Goal: Use online tool/utility: Utilize a website feature to perform a specific function

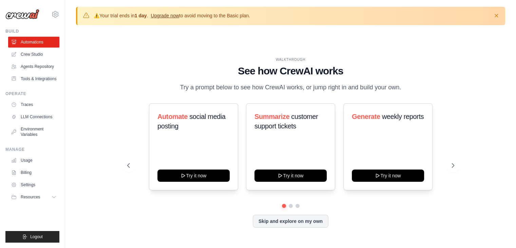
click at [170, 14] on link "Upgrade now" at bounding box center [165, 15] width 28 height 5
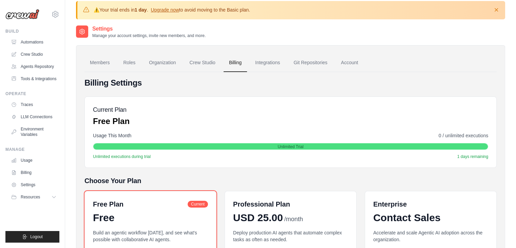
scroll to position [5, 0]
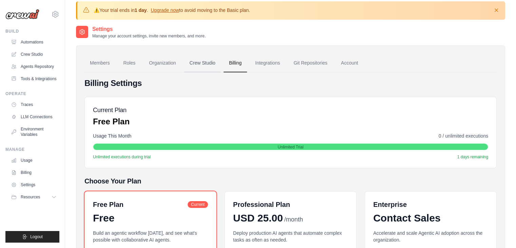
click at [212, 61] on link "Crew Studio" at bounding box center [202, 63] width 37 height 18
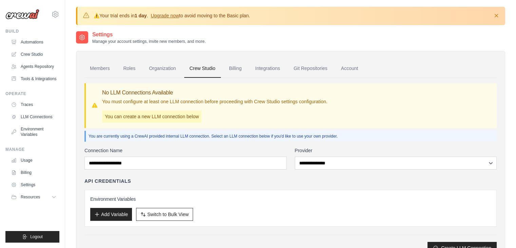
click at [187, 114] on p "You can create a new LLM connection below" at bounding box center [151, 116] width 99 height 12
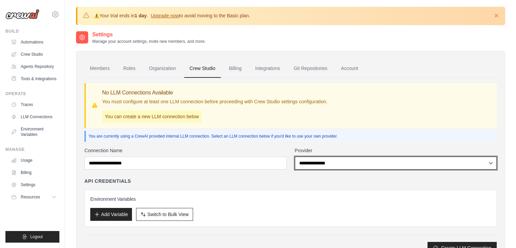
click at [331, 160] on select "**********" at bounding box center [396, 162] width 202 height 13
select select "******"
click at [295, 156] on select "**********" at bounding box center [396, 162] width 202 height 13
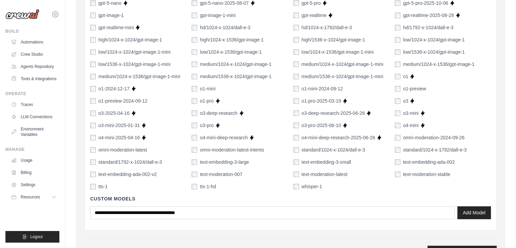
scroll to position [544, 0]
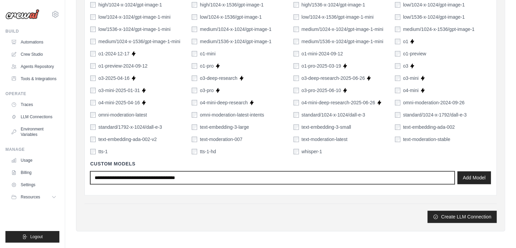
click at [222, 178] on input "text" at bounding box center [272, 177] width 364 height 13
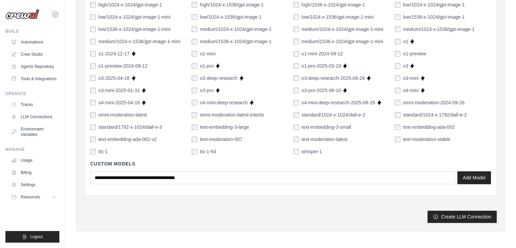
click at [230, 187] on div "Custom Models Add Model" at bounding box center [290, 172] width 400 height 35
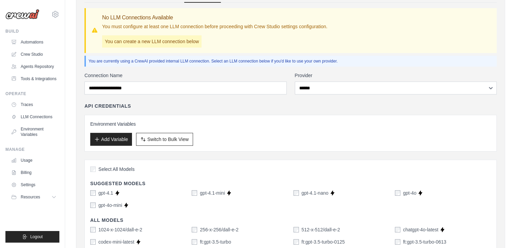
scroll to position [1, 0]
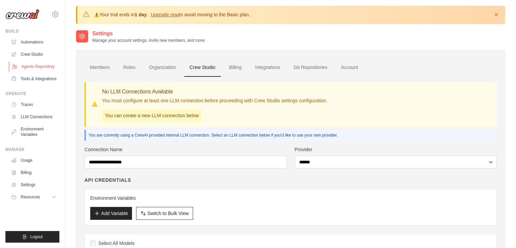
click at [35, 66] on link "Agents Repository" at bounding box center [34, 66] width 51 height 11
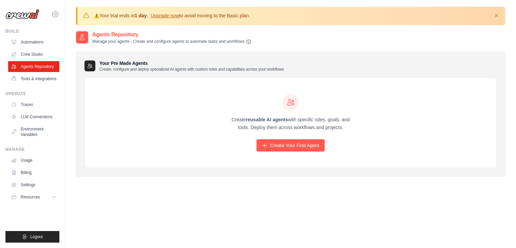
drag, startPoint x: 259, startPoint y: 40, endPoint x: 90, endPoint y: 34, distance: 169.3
click at [90, 34] on div "Agents Repository Manage your agents - Create and configure agents to automate …" at bounding box center [290, 38] width 429 height 14
copy div "Agents Repository Manage your agents - Create and configure agents to automate …"
click at [281, 141] on link "Create Your First Agent" at bounding box center [290, 145] width 68 height 12
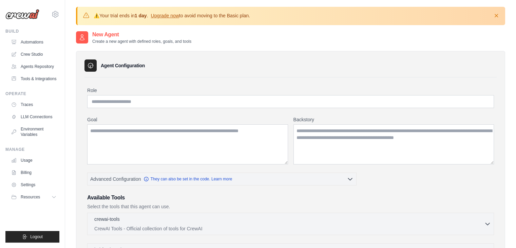
drag, startPoint x: 138, startPoint y: 33, endPoint x: 100, endPoint y: 33, distance: 38.0
click at [100, 33] on h2 "New Agent" at bounding box center [141, 35] width 99 height 8
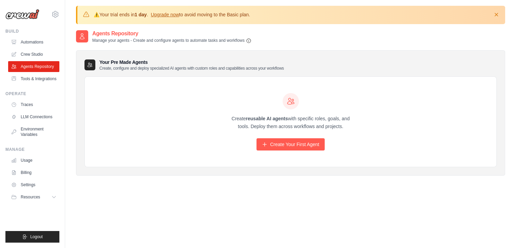
drag, startPoint x: 140, startPoint y: 31, endPoint x: 93, endPoint y: 32, distance: 46.5
click at [91, 33] on div "Agents Repository Manage your agents - Create and configure agents to automate …" at bounding box center [163, 37] width 175 height 14
copy h2 "Agents Repository"
click at [28, 77] on link "Tools & Integrations" at bounding box center [34, 78] width 51 height 11
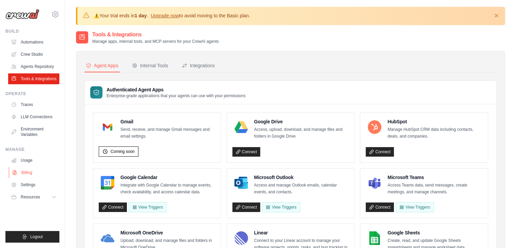
click at [38, 172] on link "Billing" at bounding box center [34, 172] width 51 height 11
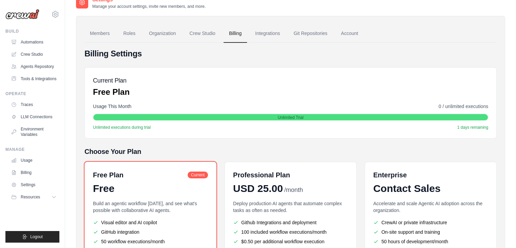
scroll to position [5, 0]
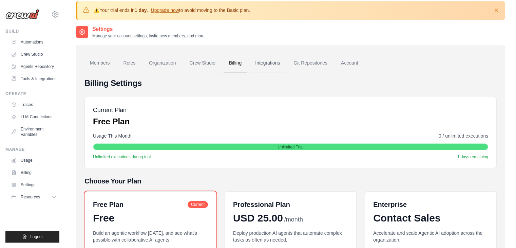
click at [270, 59] on link "Integrations" at bounding box center [268, 63] width 36 height 18
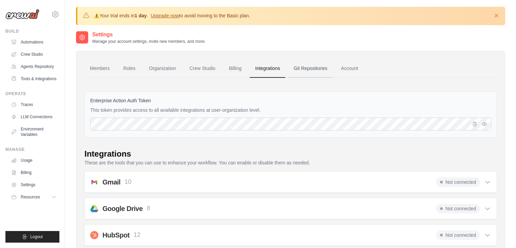
click at [313, 70] on link "Git Repositories" at bounding box center [310, 68] width 45 height 18
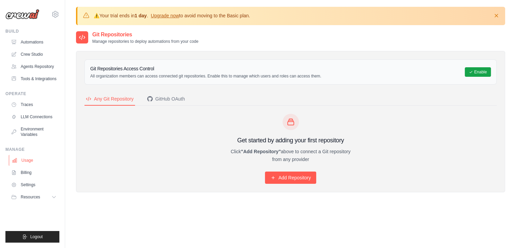
click at [30, 159] on link "Usage" at bounding box center [34, 160] width 51 height 11
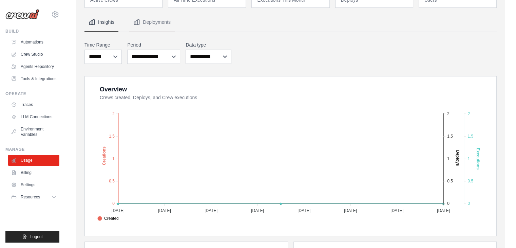
scroll to position [102, 0]
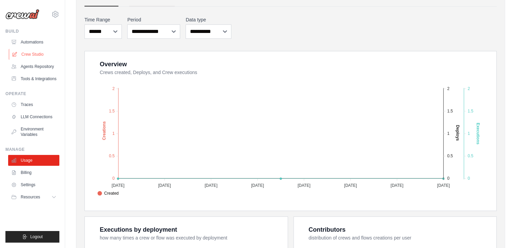
click at [23, 53] on link "Crew Studio" at bounding box center [34, 54] width 51 height 11
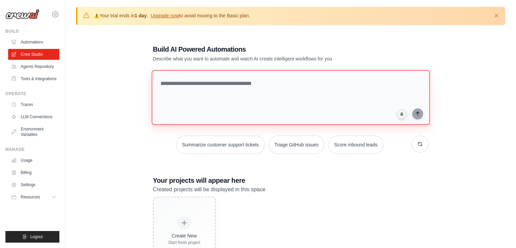
click at [229, 89] on textarea at bounding box center [290, 97] width 278 height 55
click at [265, 88] on textarea at bounding box center [290, 97] width 278 height 55
paste textarea "**********"
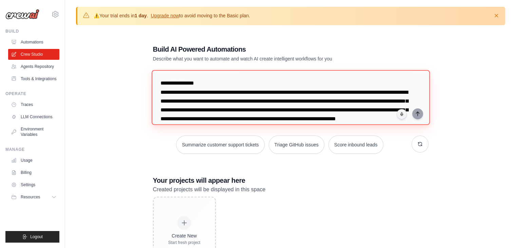
scroll to position [1311, 0]
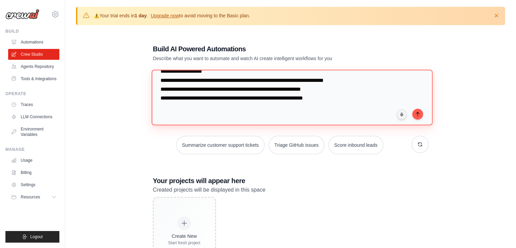
type textarea "**********"
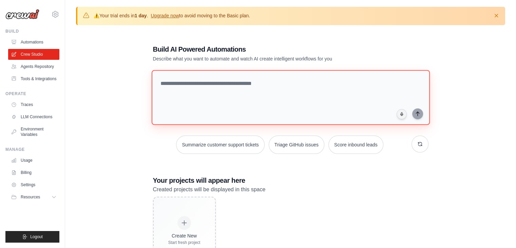
scroll to position [0, 0]
click at [229, 89] on textarea at bounding box center [291, 97] width 281 height 55
click at [232, 85] on textarea at bounding box center [291, 97] width 281 height 55
paste textarea "**********"
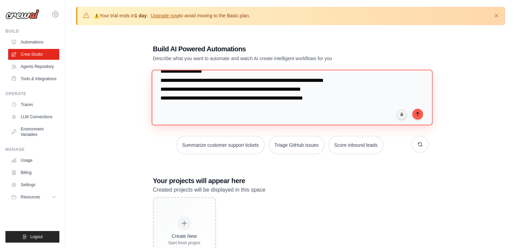
scroll to position [1334, 0]
type textarea "**********"
click at [194, 82] on textarea at bounding box center [291, 97] width 281 height 55
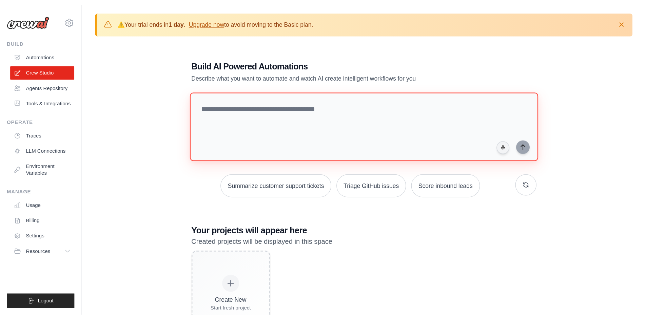
scroll to position [0, 0]
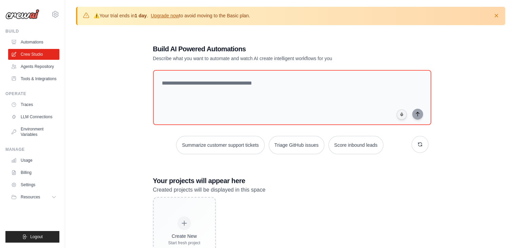
click at [114, 89] on div "Build AI Powered Automations Describe what you want to automate and watch AI cr…" at bounding box center [290, 155] width 429 height 248
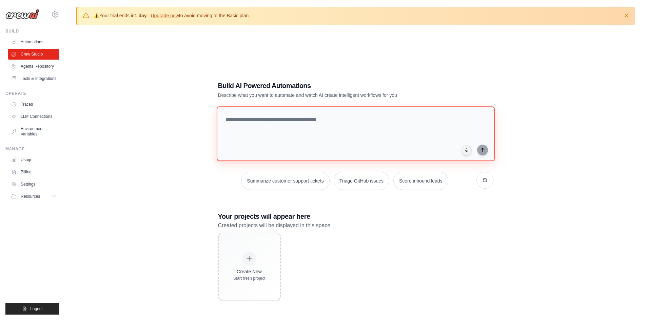
click at [263, 136] on textarea at bounding box center [355, 133] width 278 height 55
paste textarea "**********"
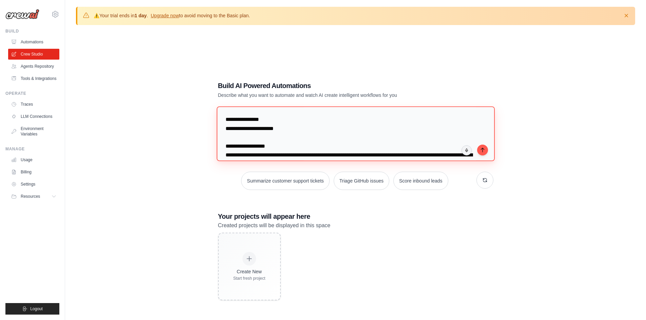
scroll to position [1021, 0]
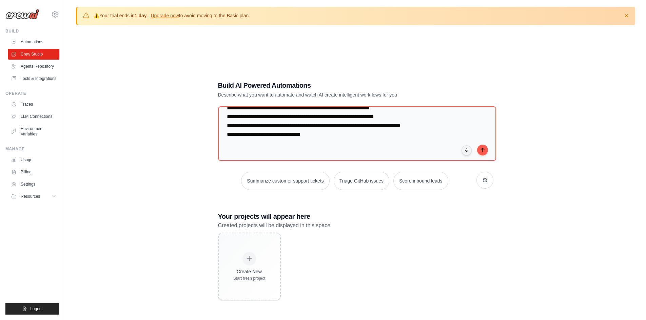
click at [165, 134] on div "Build AI Powered Automations Describe what you want to automate and watch AI cr…" at bounding box center [355, 191] width 559 height 320
click at [322, 149] on textarea at bounding box center [356, 133] width 281 height 55
click at [325, 153] on textarea at bounding box center [356, 133] width 281 height 55
click at [331, 154] on textarea at bounding box center [356, 133] width 281 height 55
paste textarea "**********"
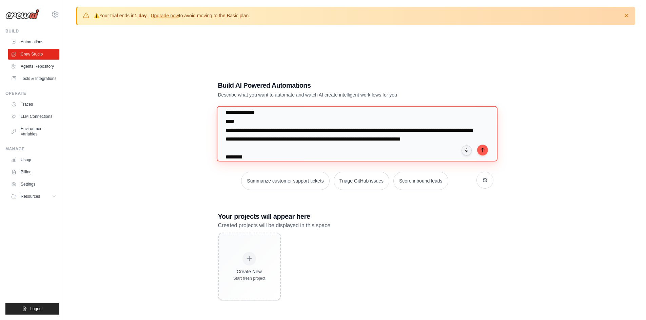
scroll to position [3366, 0]
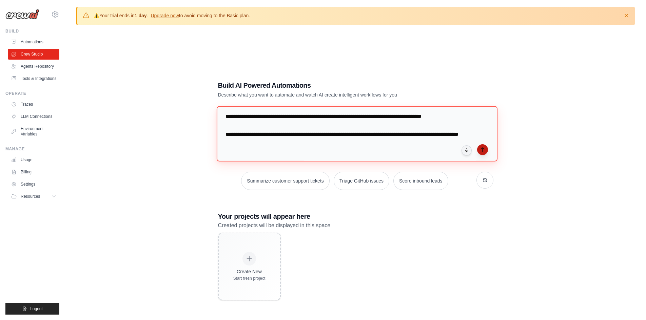
type textarea "**********"
click at [484, 148] on icon "submit" at bounding box center [482, 149] width 5 height 5
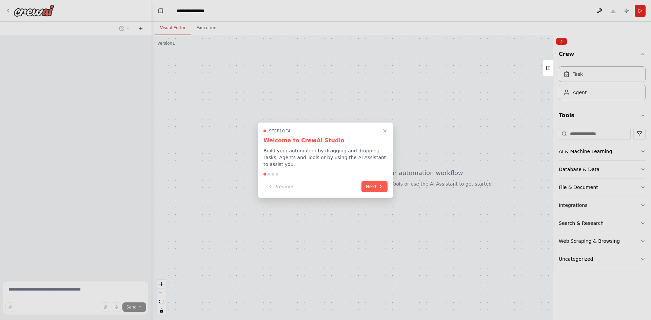
click at [376, 183] on button "Next" at bounding box center [374, 186] width 26 height 11
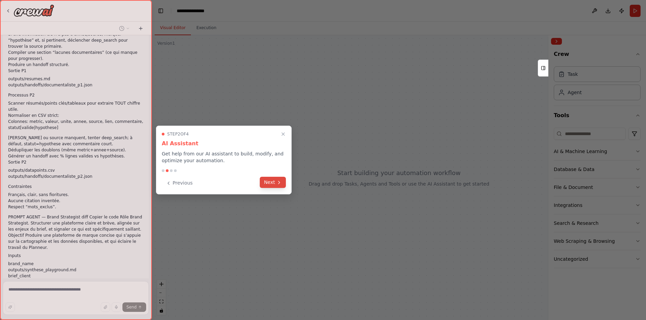
click at [268, 180] on button "Next" at bounding box center [273, 182] width 26 height 11
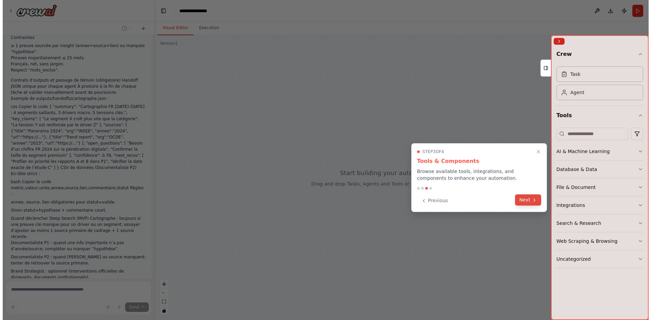
scroll to position [2136, 0]
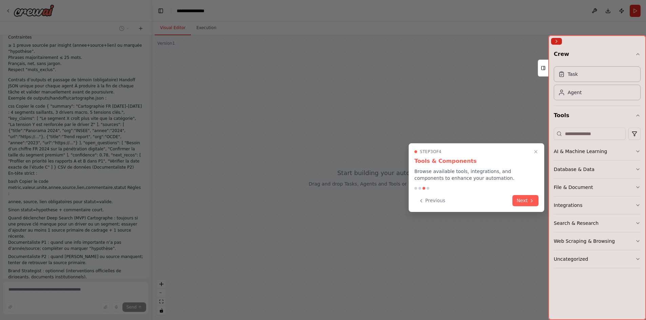
click at [525, 198] on button "Next" at bounding box center [525, 200] width 26 height 11
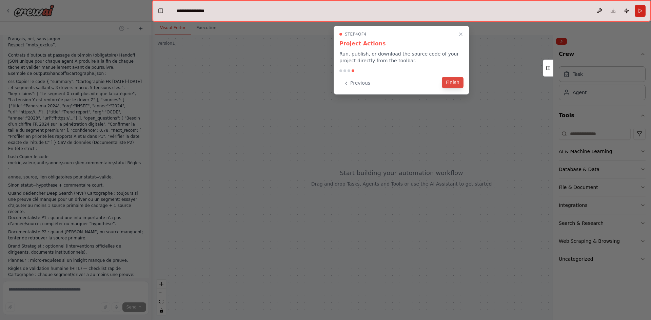
drag, startPoint x: 452, startPoint y: 78, endPoint x: 452, endPoint y: 83, distance: 4.7
click at [451, 79] on div "Step 4 of 4 Project Actions Run, publish, or download the source code of your p…" at bounding box center [402, 60] width 136 height 69
click at [452, 83] on button "Finish" at bounding box center [453, 83] width 22 height 11
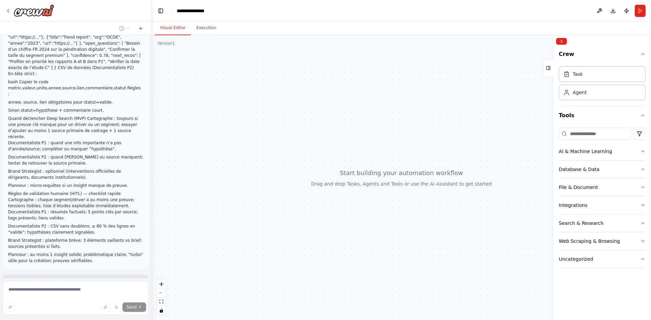
scroll to position [2249, 0]
